Goal: Navigation & Orientation: Find specific page/section

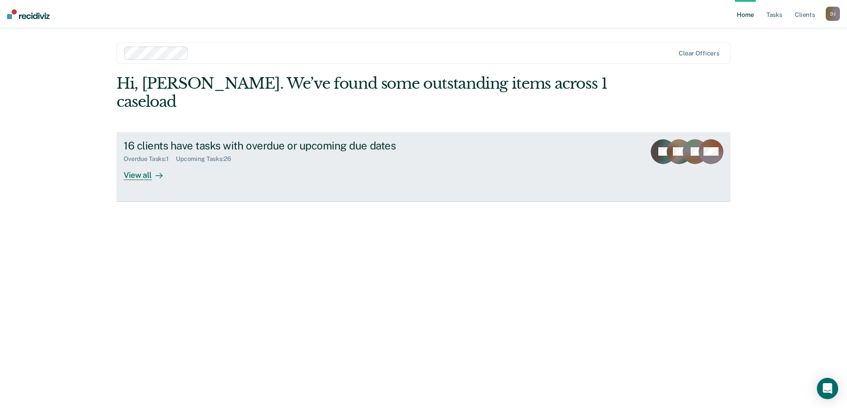
click at [136, 163] on div "View all" at bounding box center [149, 171] width 50 height 17
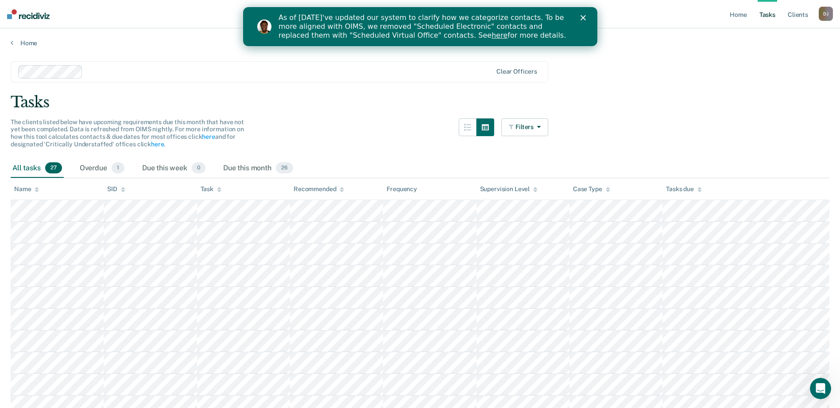
click at [582, 20] on icon "Close" at bounding box center [582, 17] width 5 height 5
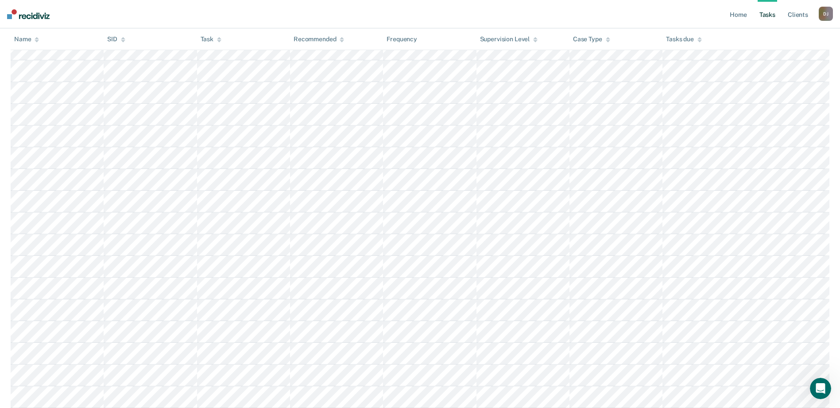
scroll to position [438, 0]
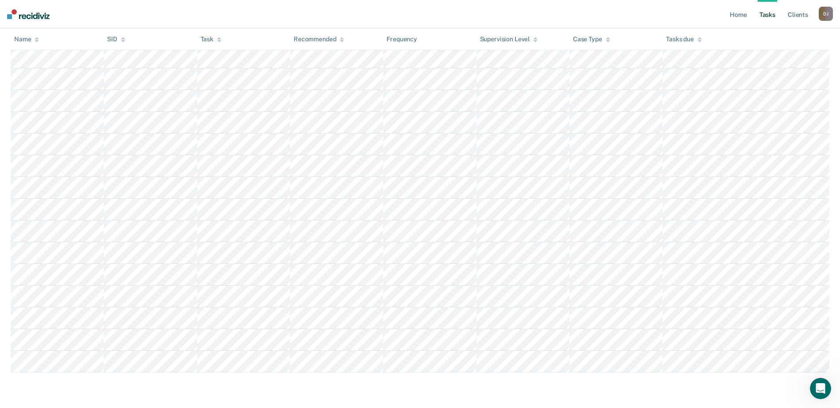
click at [767, 11] on link "Tasks" at bounding box center [767, 14] width 19 height 28
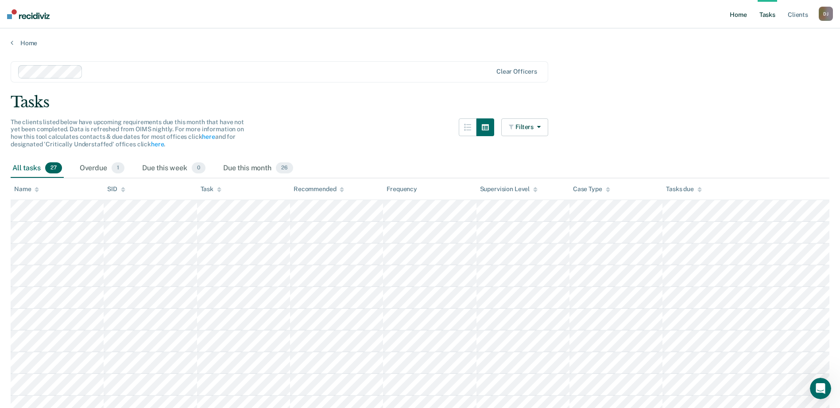
click at [742, 13] on link "Home" at bounding box center [738, 14] width 20 height 28
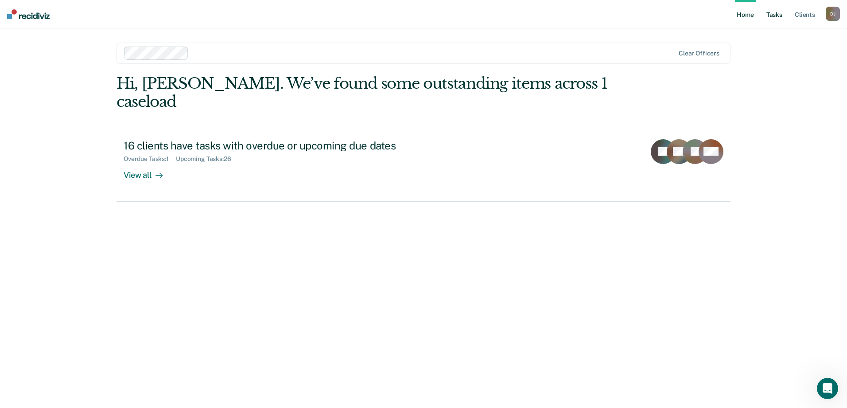
click at [775, 12] on link "Tasks" at bounding box center [774, 14] width 19 height 28
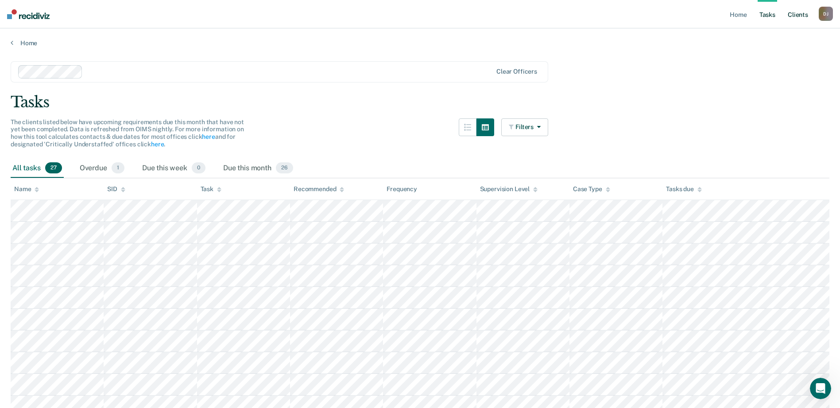
click at [795, 12] on link "Client s" at bounding box center [798, 14] width 24 height 28
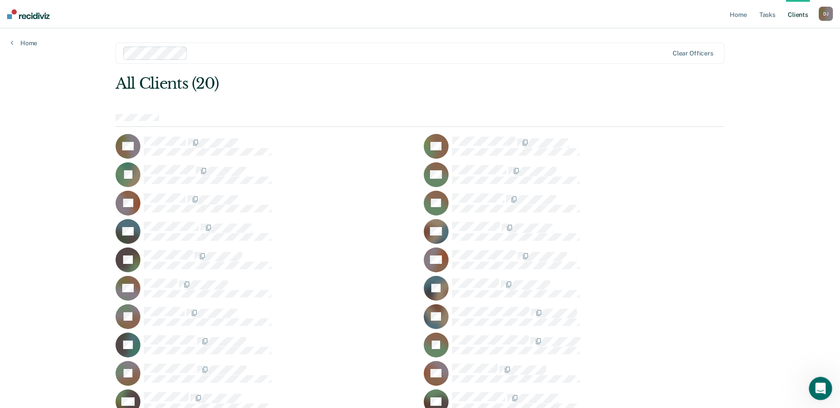
click at [818, 381] on icon "Open Intercom Messenger" at bounding box center [820, 387] width 15 height 15
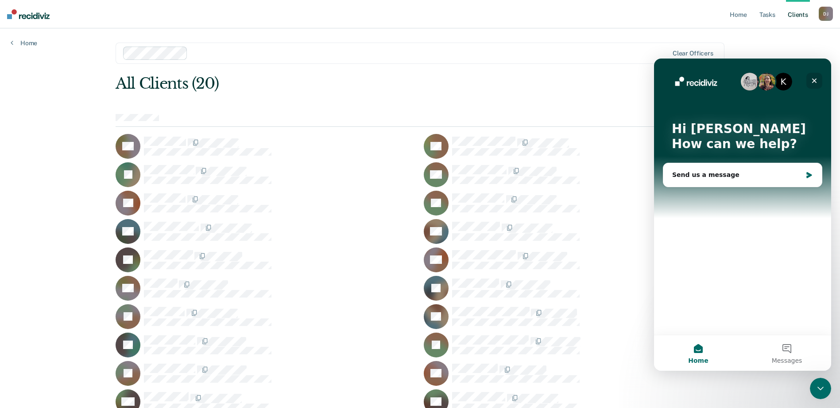
click at [814, 76] on div "Close" at bounding box center [815, 81] width 16 height 16
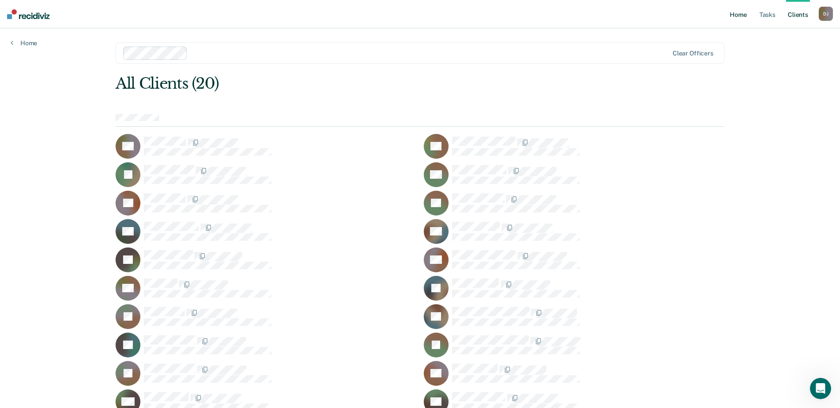
click at [736, 14] on link "Home" at bounding box center [738, 14] width 20 height 28
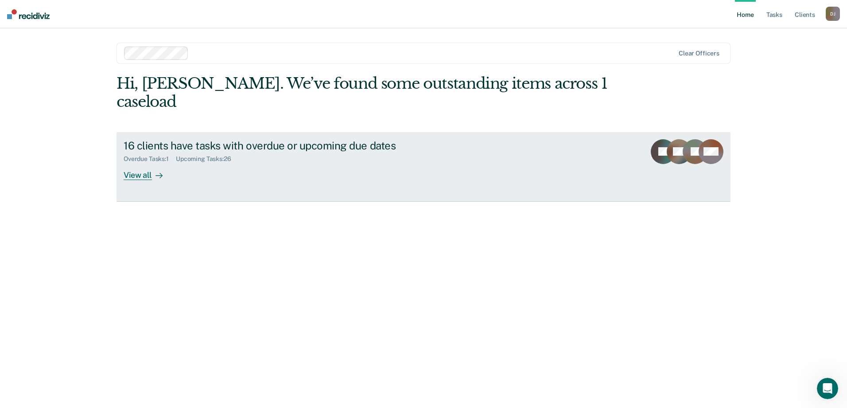
click at [139, 155] on div "Overdue Tasks : 1" at bounding box center [150, 159] width 52 height 8
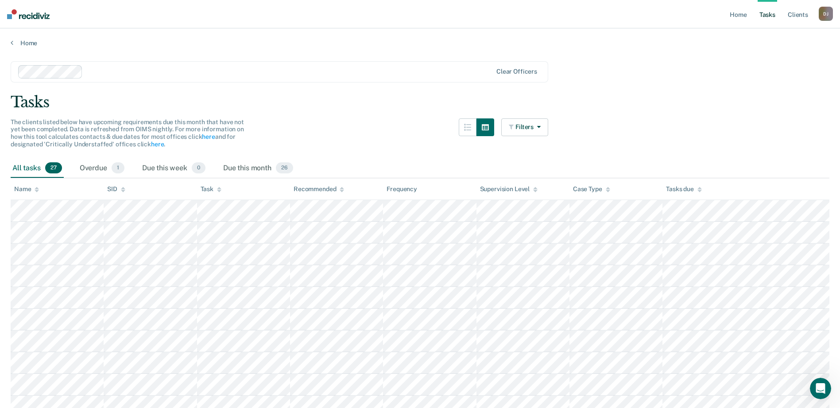
click at [118, 69] on div at bounding box center [289, 71] width 406 height 10
click at [734, 15] on link "Home" at bounding box center [738, 14] width 20 height 28
